Goal: Task Accomplishment & Management: Manage account settings

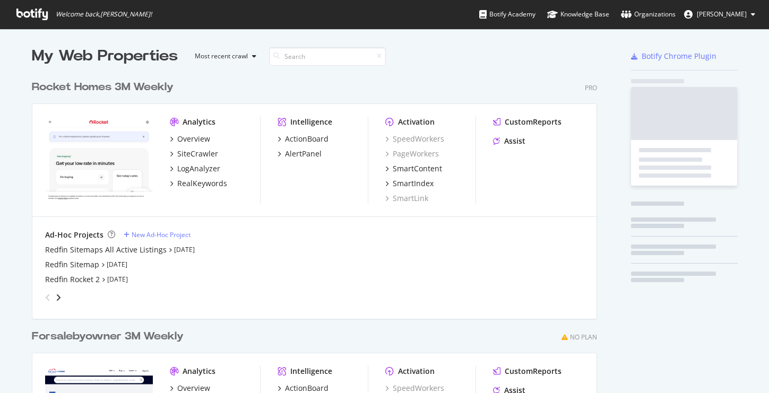
scroll to position [479, 573]
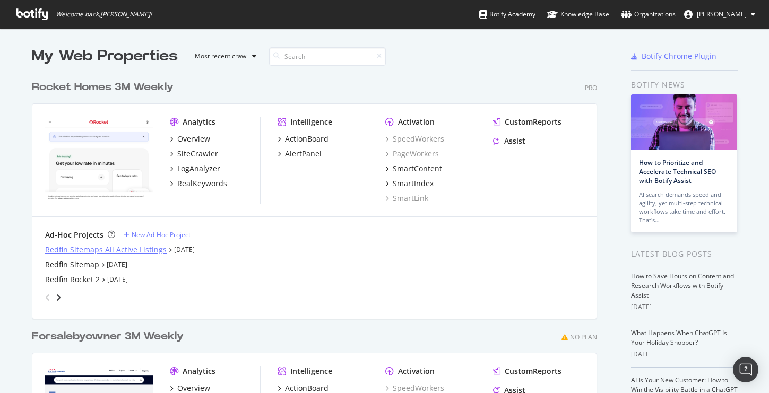
click at [107, 247] on div "Redfin Sitemaps All Active Listings" at bounding box center [105, 250] width 121 height 11
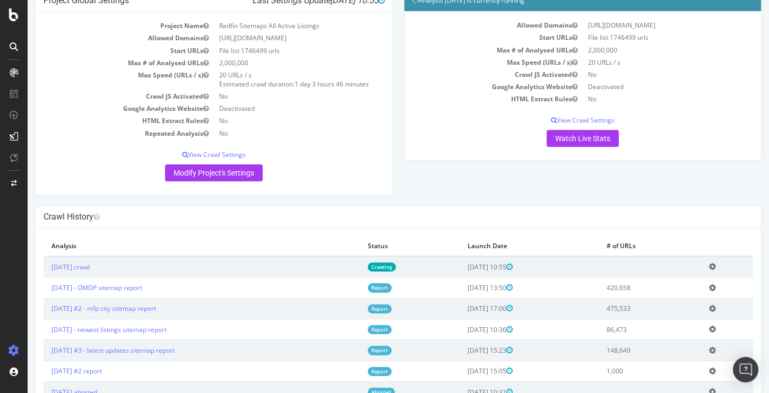
scroll to position [66, 0]
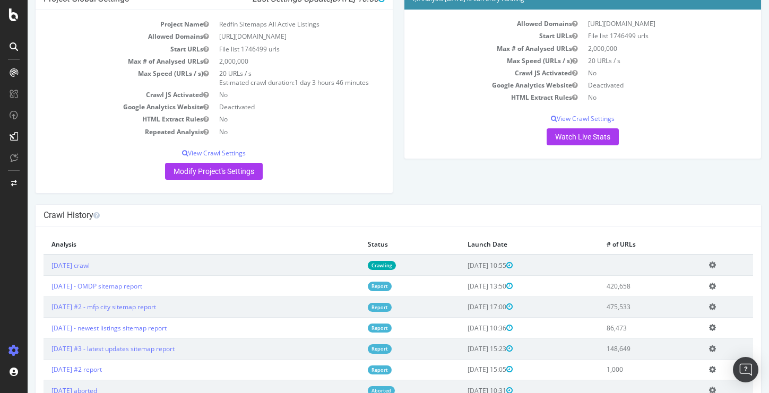
click at [715, 263] on icon at bounding box center [712, 265] width 7 height 8
click at [686, 280] on link "Add name" at bounding box center [673, 281] width 85 height 14
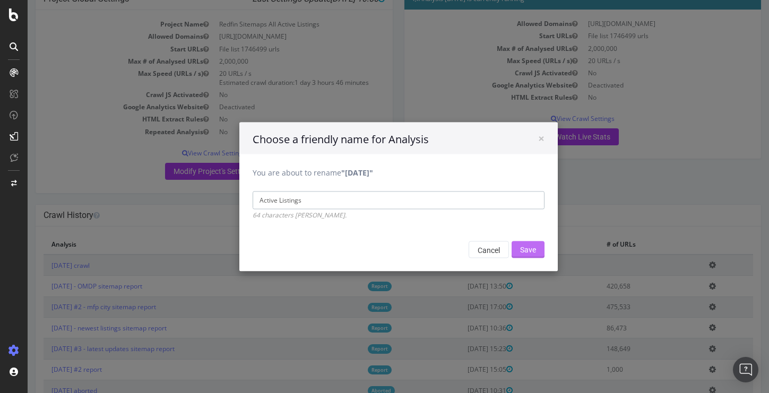
type input "Active Listings"
click at [535, 245] on input "Save" at bounding box center [527, 249] width 33 height 17
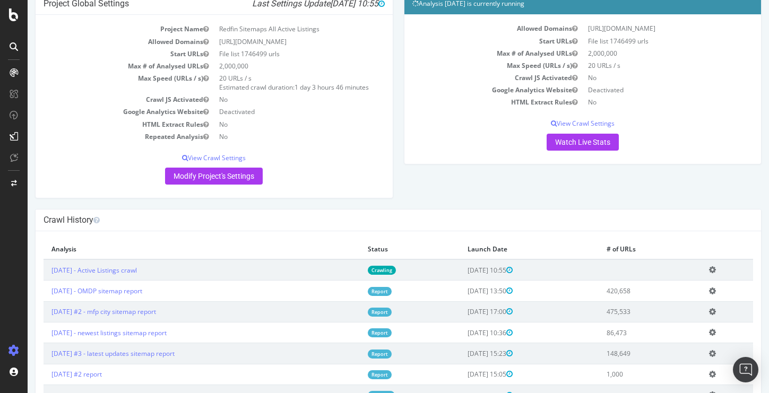
scroll to position [99, 0]
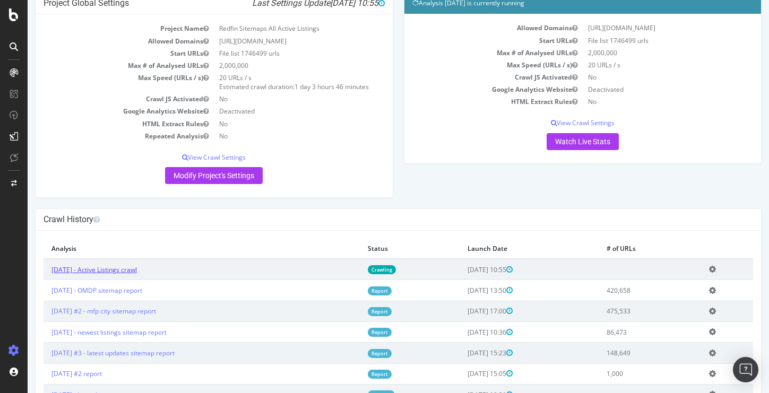
click at [111, 268] on link "[DATE] - Active Listings crawl" at bounding box center [93, 269] width 85 height 9
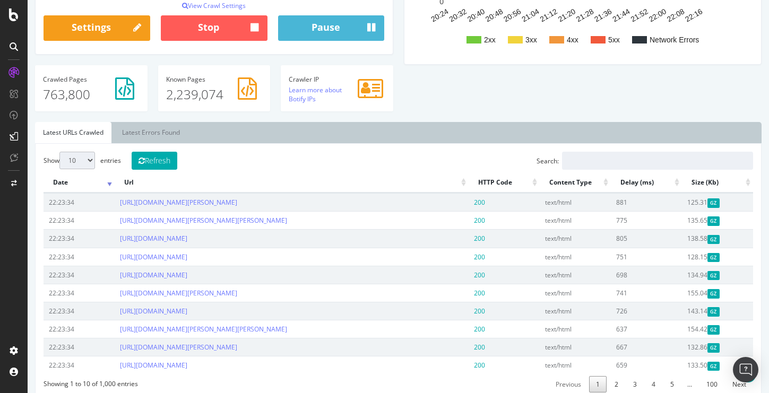
scroll to position [261, 0]
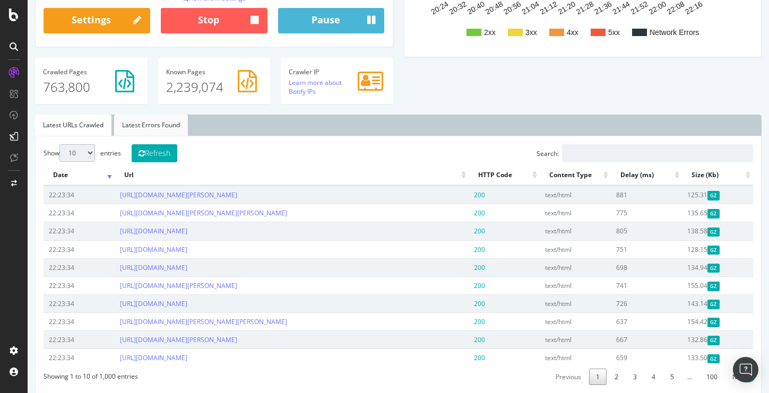
click at [139, 127] on link "Latest Errors Found" at bounding box center [151, 125] width 74 height 21
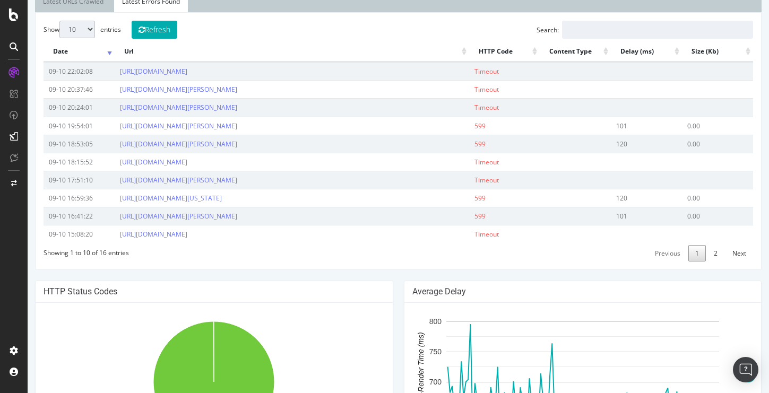
scroll to position [386, 0]
click at [743, 248] on link "Next" at bounding box center [739, 252] width 28 height 16
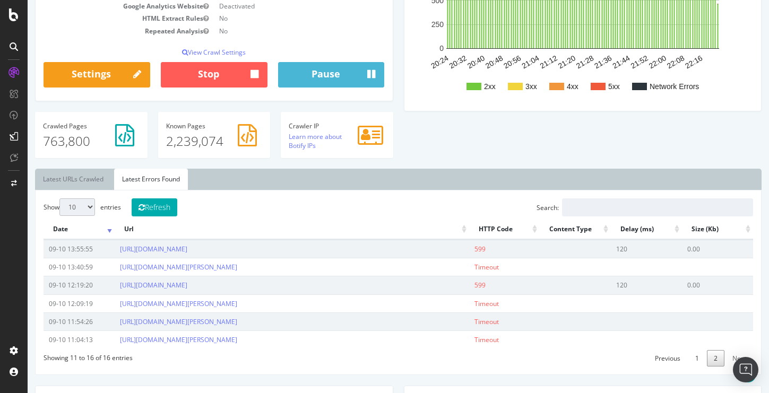
scroll to position [209, 0]
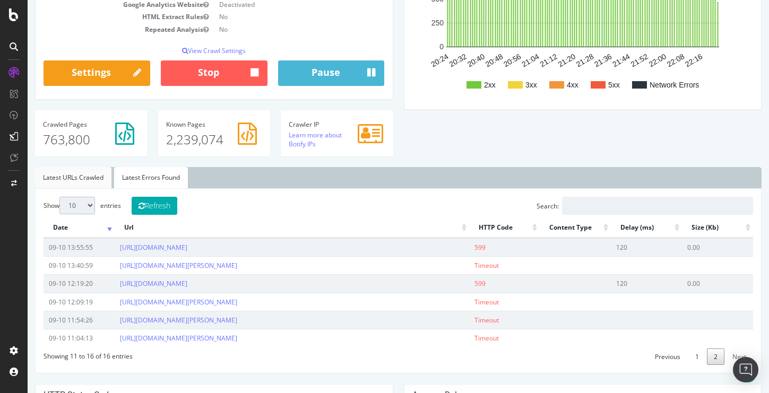
click at [88, 177] on link "Latest URLs Crawled" at bounding box center [73, 177] width 76 height 21
